Goal: Use online tool/utility: Utilize a website feature to perform a specific function

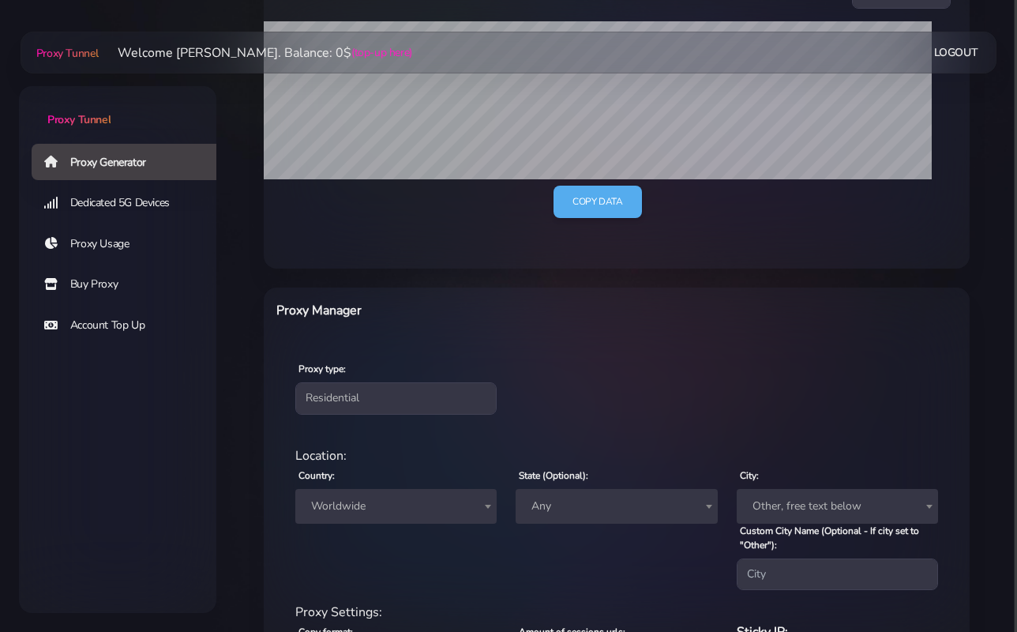
scroll to position [356, 0]
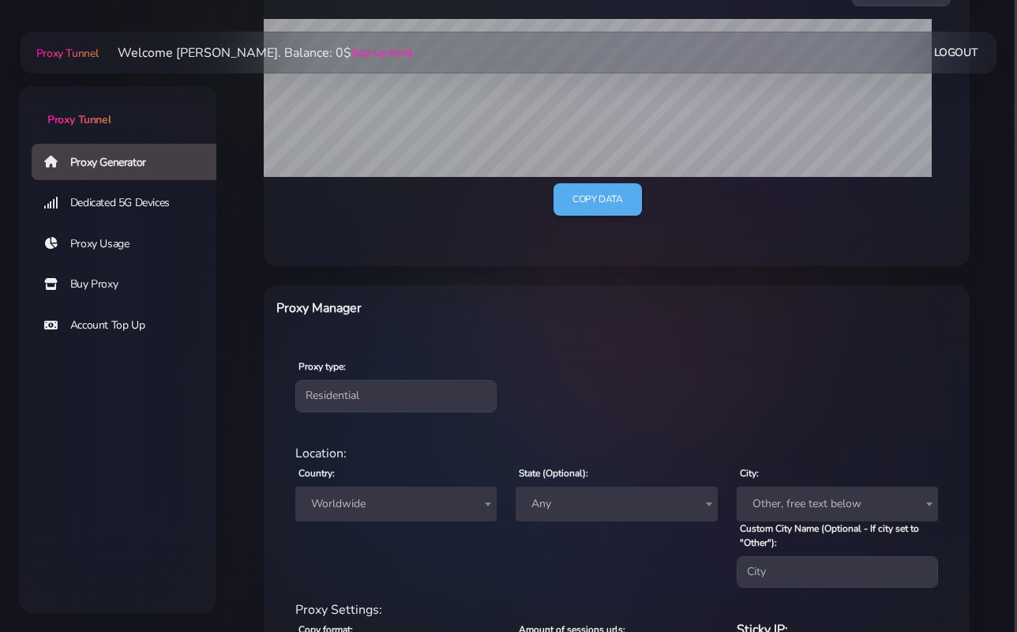
click at [100, 285] on link "Buy Proxy" at bounding box center [130, 284] width 197 height 36
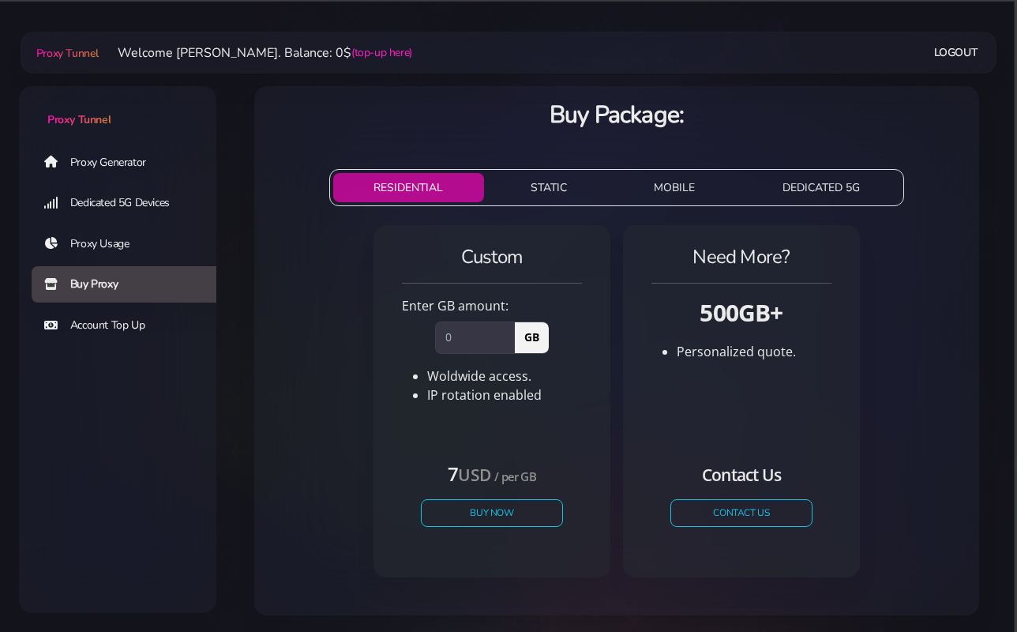
click at [121, 167] on link "Proxy Generator" at bounding box center [130, 162] width 197 height 36
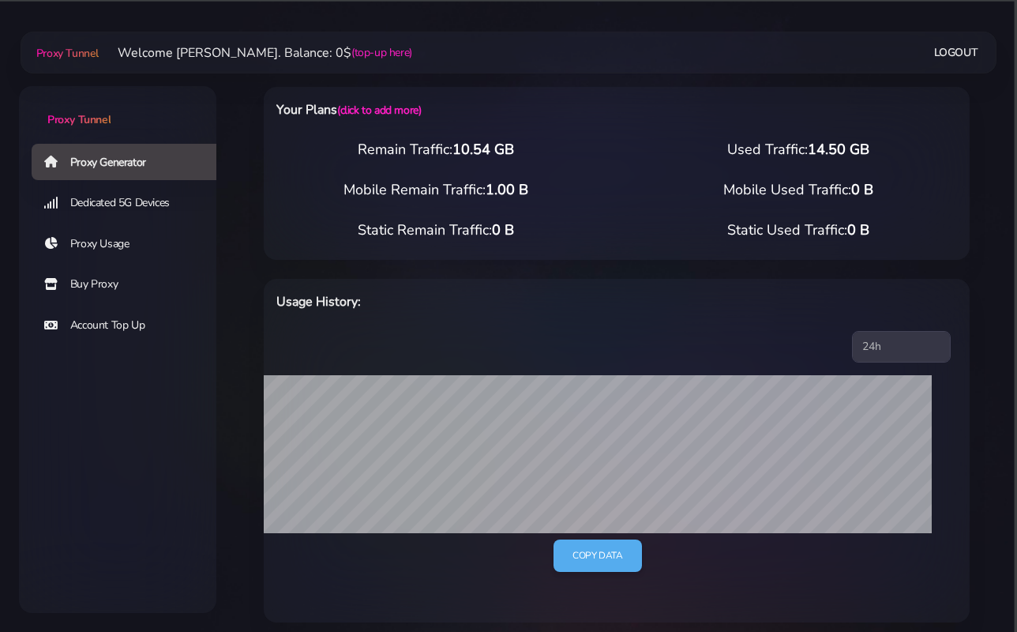
scroll to position [545, 0]
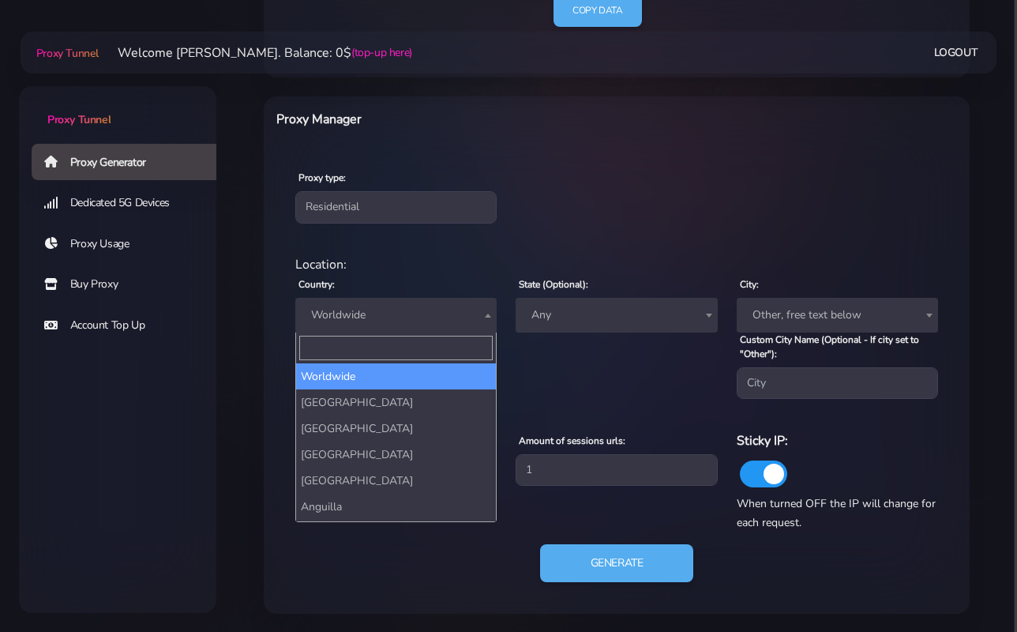
click at [398, 325] on span "Worldwide" at bounding box center [395, 315] width 201 height 35
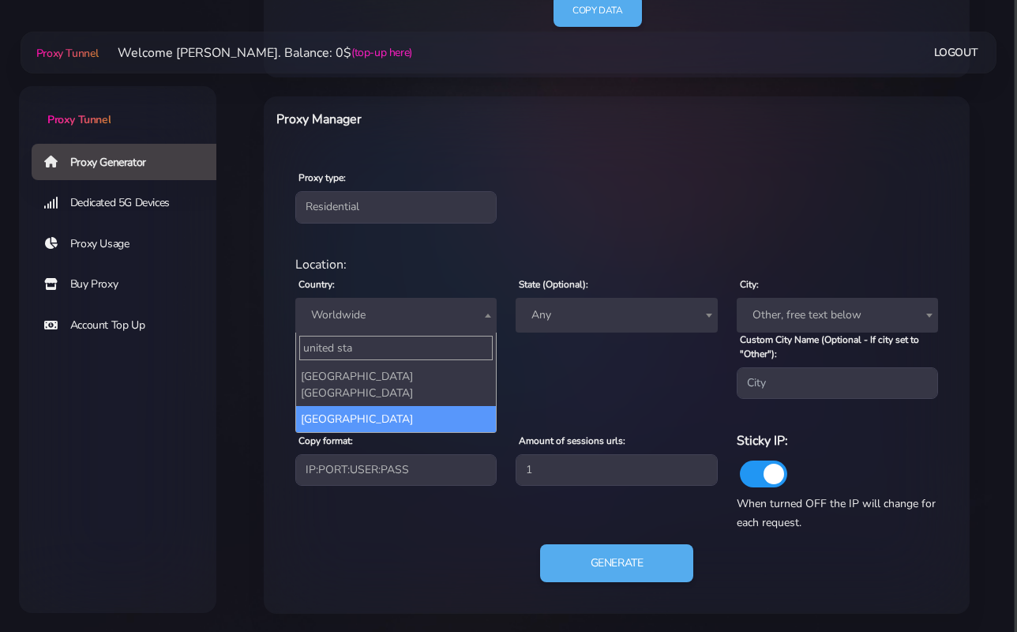
type input "united sta"
select select "US"
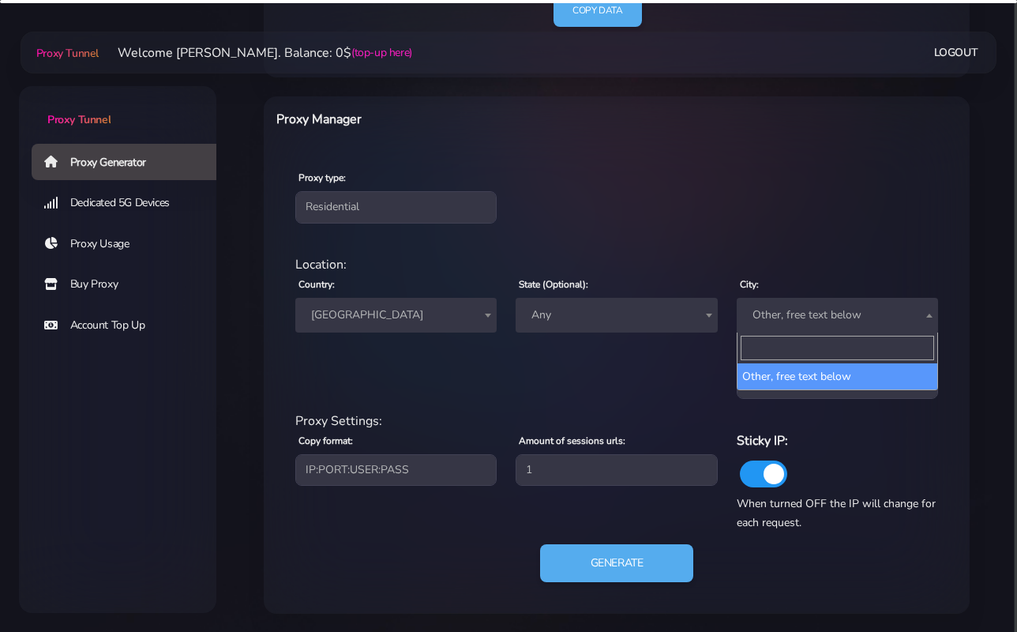
click at [780, 317] on span "Other, free text below" at bounding box center [837, 315] width 182 height 22
click at [772, 342] on input "Search" at bounding box center [837, 348] width 193 height 24
type input "m"
